Goal: Find specific page/section: Find specific page/section

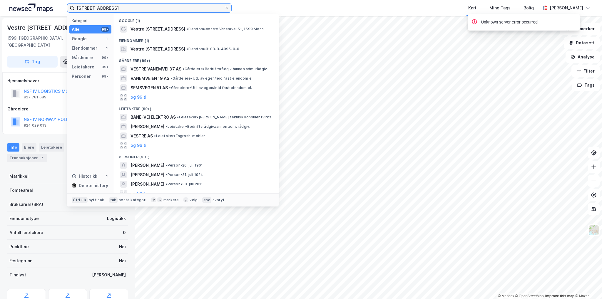
drag, startPoint x: 117, startPoint y: 6, endPoint x: -29, endPoint y: 5, distance: 146.9
click at [0, 5] on html "vestre vanemvei 51 Kategori Alle 99+ Google 1 Eiendommer 1 Gårdeiere 99+ Leieta…" at bounding box center [301, 149] width 602 height 299
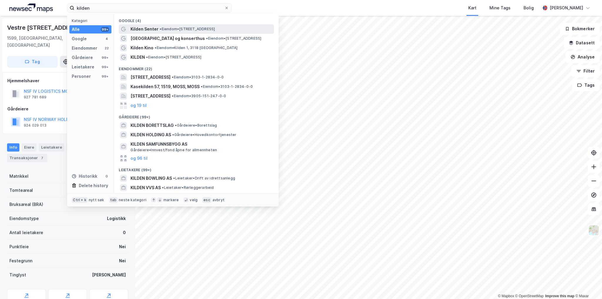
click at [165, 28] on span "• Eiendom • [STREET_ADDRESS]" at bounding box center [187, 29] width 55 height 5
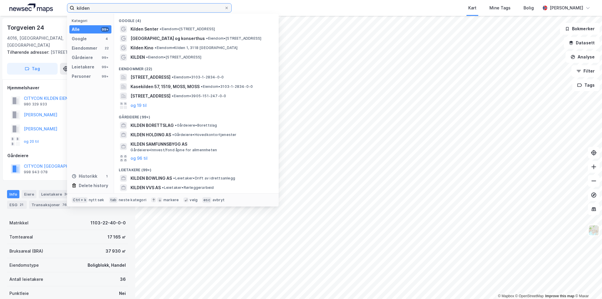
click at [97, 10] on input "kilden" at bounding box center [149, 8] width 150 height 9
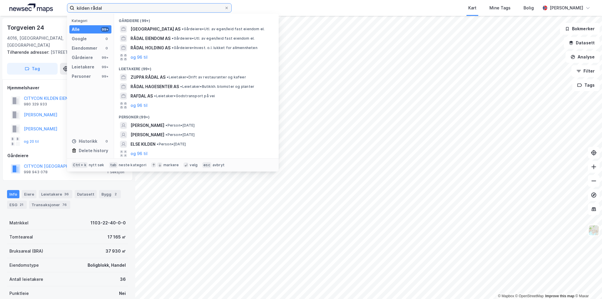
drag, startPoint x: 112, startPoint y: 9, endPoint x: 66, endPoint y: 9, distance: 45.8
click at [70, 9] on label "kilden rådal" at bounding box center [149, 7] width 164 height 9
type input "rådal"
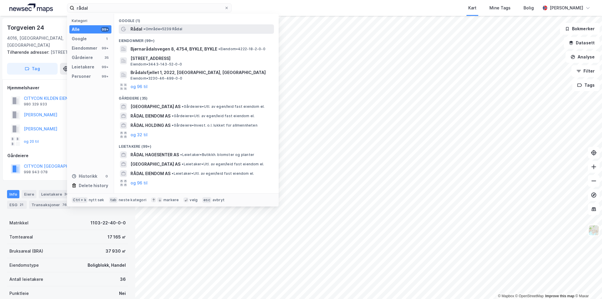
click at [152, 28] on span "• Område • 5239 Rådal" at bounding box center [162, 29] width 39 height 5
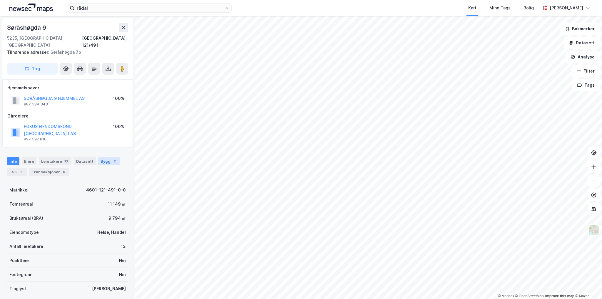
click at [101, 157] on div "Bygg 2" at bounding box center [109, 161] width 22 height 8
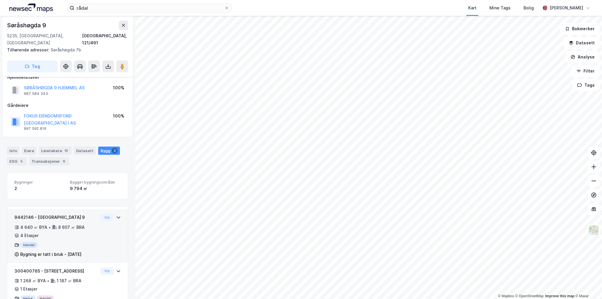
scroll to position [23, 0]
